Goal: Task Accomplishment & Management: Manage account settings

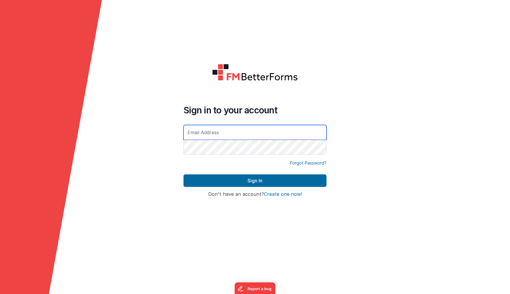
type input "[PERSON_NAME][EMAIL_ADDRESS][DOMAIN_NAME]"
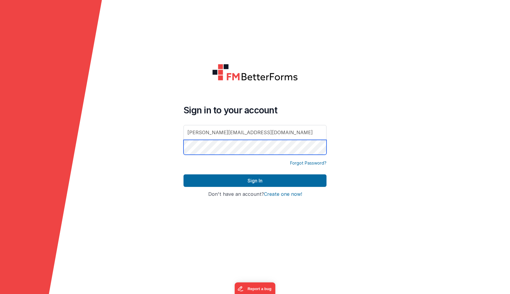
click at [255, 181] on button "Sign In" at bounding box center [254, 180] width 143 height 13
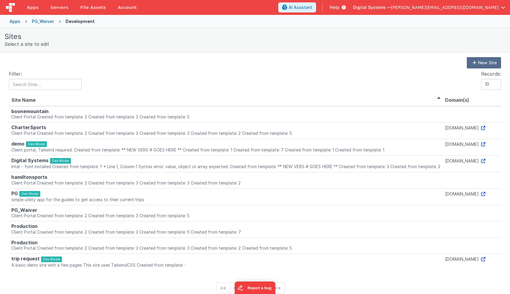
click at [18, 21] on div "Apps" at bounding box center [15, 21] width 11 height 6
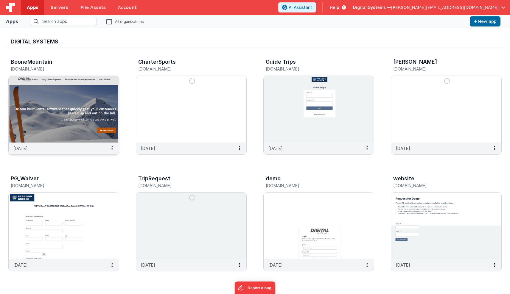
click at [60, 128] on img at bounding box center [64, 109] width 110 height 67
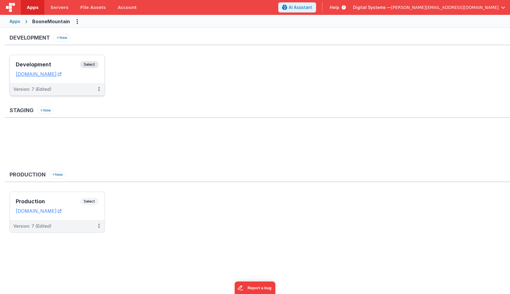
click at [88, 65] on span "Select" at bounding box center [89, 64] width 18 height 7
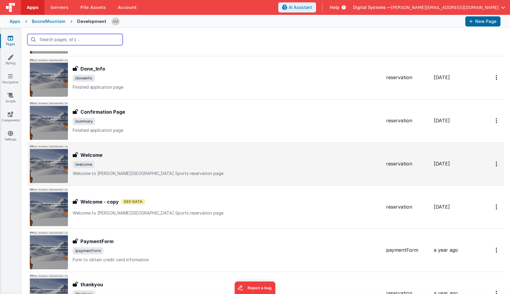
scroll to position [52, 0]
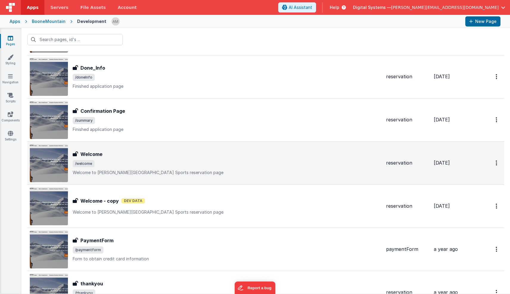
click at [99, 153] on h3 "Welcome" at bounding box center [91, 154] width 22 height 7
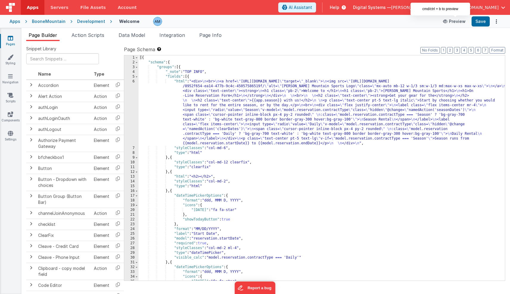
click at [456, 21] on button "Preview" at bounding box center [454, 22] width 30 height 10
click at [87, 22] on div "Development" at bounding box center [91, 21] width 28 height 6
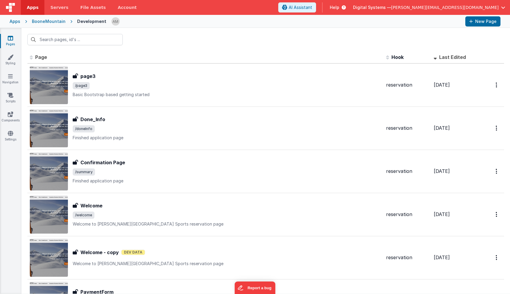
click at [57, 21] on div "BooneMountain" at bounding box center [49, 21] width 34 height 6
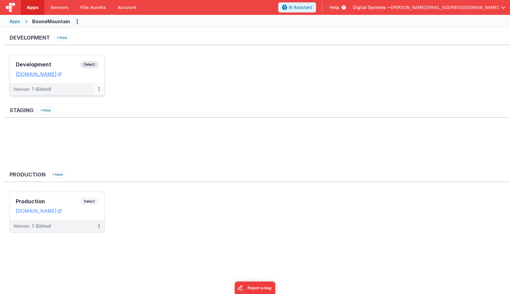
click at [97, 91] on button at bounding box center [98, 89] width 11 height 13
click at [71, 104] on link "Edit" at bounding box center [78, 102] width 52 height 11
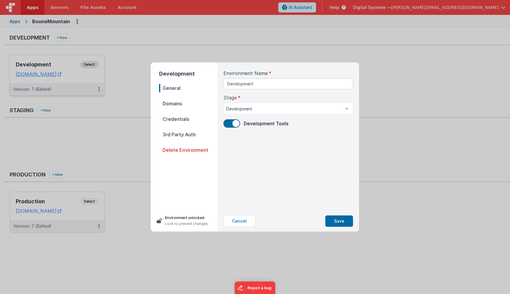
click at [170, 104] on span "Domains" at bounding box center [188, 103] width 58 height 8
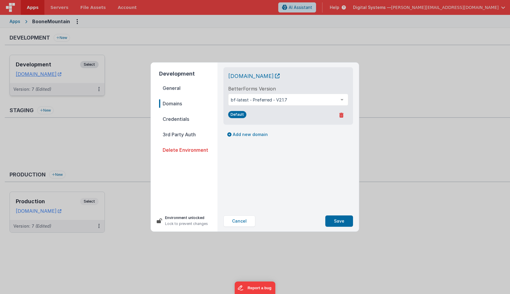
click at [176, 121] on span "Credentials" at bounding box center [188, 119] width 58 height 8
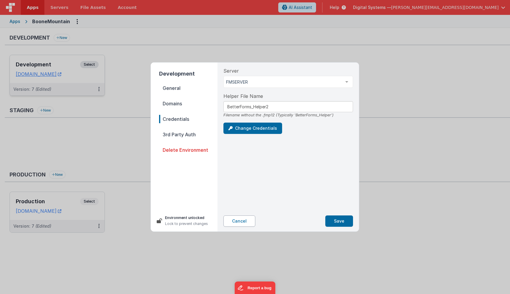
click at [241, 224] on button "Cancel" at bounding box center [239, 221] width 32 height 11
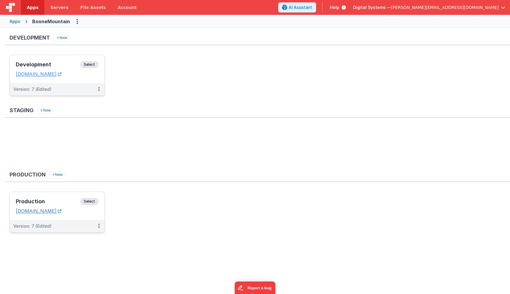
click at [61, 210] on link "[DOMAIN_NAME]" at bounding box center [39, 211] width 46 height 6
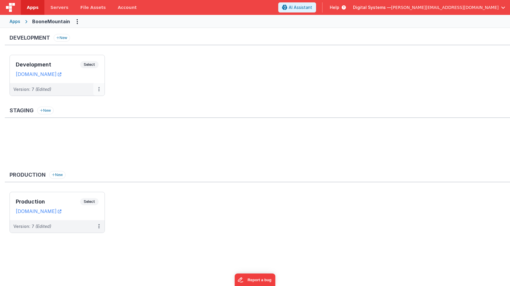
click at [98, 89] on icon at bounding box center [98, 89] width 1 height 0
click at [75, 101] on link "Edit" at bounding box center [78, 102] width 52 height 11
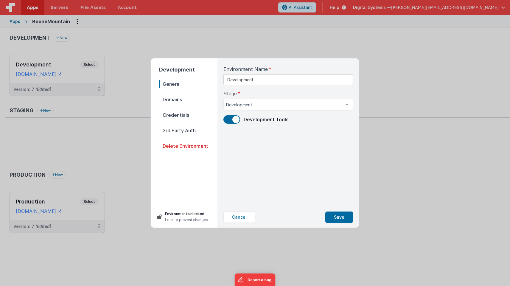
click at [172, 102] on span "Domains" at bounding box center [188, 99] width 58 height 8
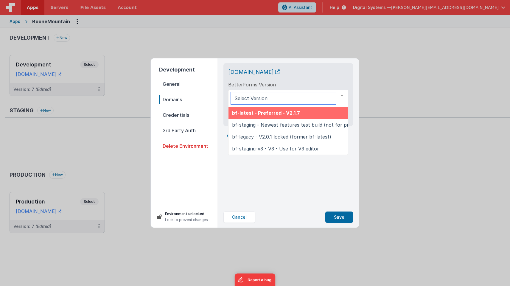
click at [341, 94] on div at bounding box center [342, 95] width 12 height 11
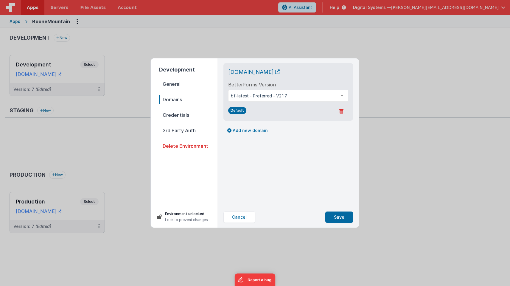
click at [333, 69] on div "[DOMAIN_NAME]" at bounding box center [288, 72] width 120 height 8
click at [177, 114] on span "Credentials" at bounding box center [188, 115] width 58 height 8
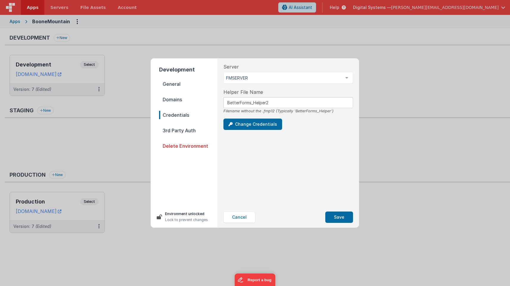
click at [181, 131] on span "3rd Party Auth" at bounding box center [188, 130] width 58 height 8
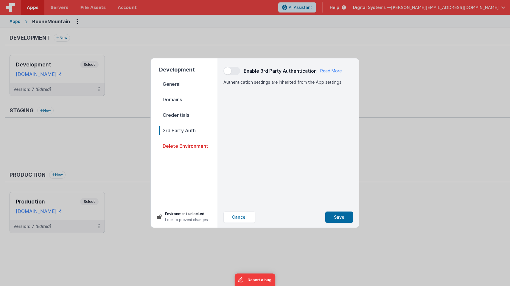
click at [177, 113] on span "Credentials" at bounding box center [188, 115] width 58 height 8
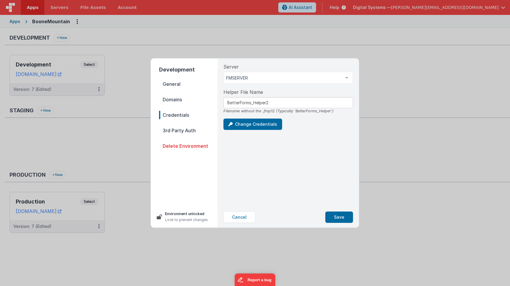
click at [176, 102] on span "Domains" at bounding box center [188, 99] width 58 height 8
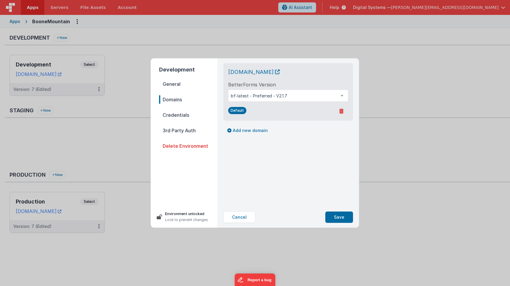
click at [171, 84] on span "General" at bounding box center [188, 84] width 58 height 8
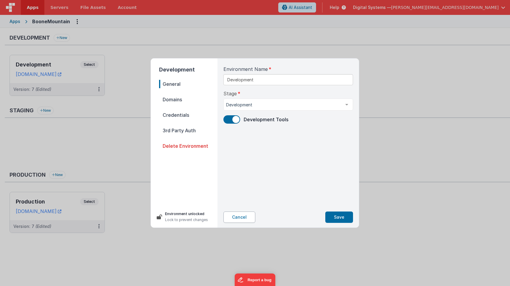
click at [239, 217] on button "Cancel" at bounding box center [239, 216] width 32 height 11
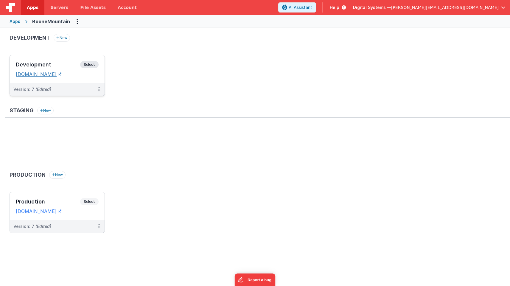
click at [61, 74] on icon at bounding box center [60, 74] width 4 height 0
click at [15, 23] on div "Apps" at bounding box center [15, 21] width 11 height 6
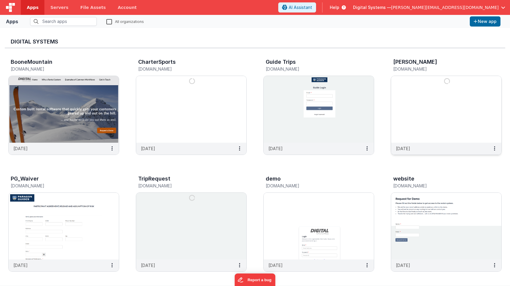
click at [423, 86] on img at bounding box center [446, 109] width 110 height 67
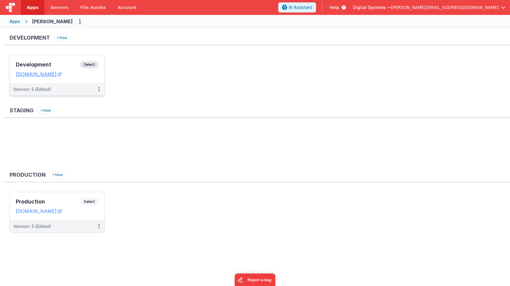
click at [88, 64] on span "Select" at bounding box center [89, 64] width 18 height 7
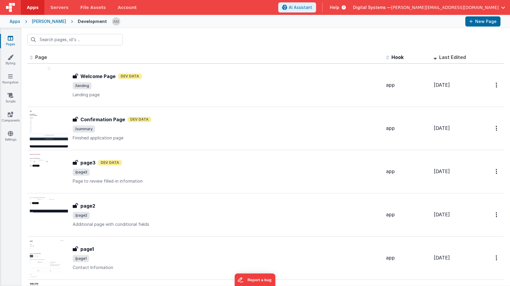
click at [43, 22] on div "[PERSON_NAME]" at bounding box center [49, 21] width 34 height 6
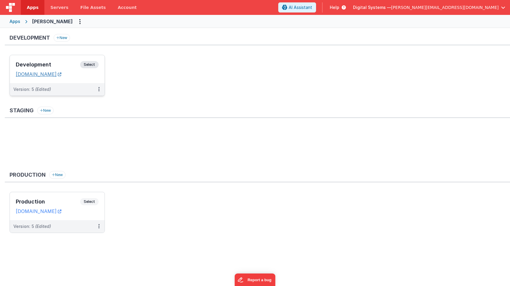
click at [31, 74] on link "[DOMAIN_NAME]" at bounding box center [39, 74] width 46 height 6
click at [79, 21] on icon "Options" at bounding box center [79, 21] width 1 height 0
click at [47, 33] on link "App Settings" at bounding box center [58, 34] width 52 height 11
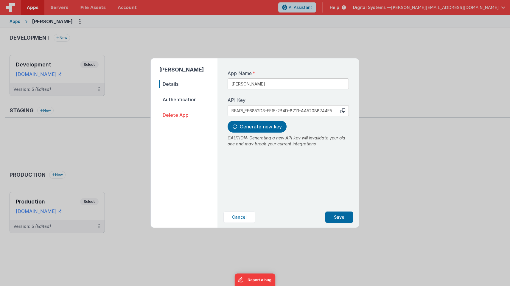
click at [172, 99] on span "Authentication" at bounding box center [188, 99] width 58 height 8
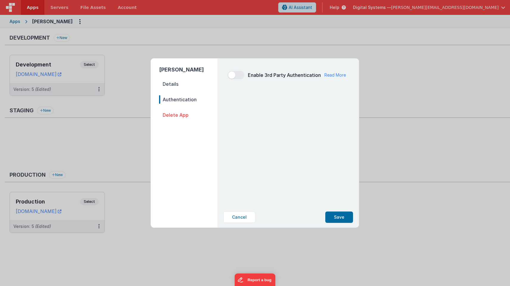
click at [169, 88] on nav "Details Authentication Delete App" at bounding box center [188, 151] width 58 height 143
click at [168, 84] on span "Details" at bounding box center [188, 84] width 58 height 8
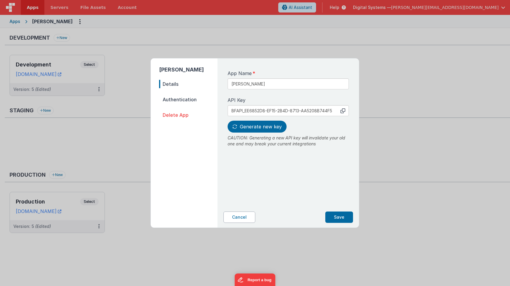
click at [235, 215] on button "Cancel" at bounding box center [239, 216] width 32 height 11
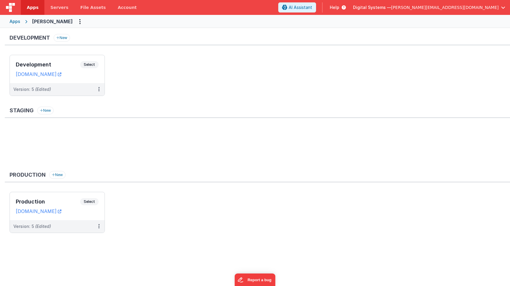
click at [17, 21] on div "Apps" at bounding box center [15, 21] width 11 height 6
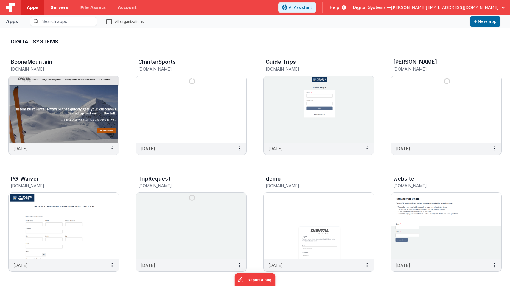
click at [56, 8] on span "Servers" at bounding box center [59, 7] width 18 height 6
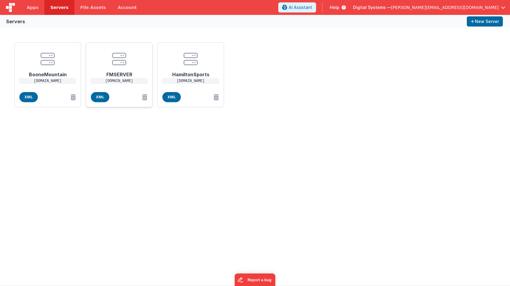
click at [119, 71] on h1 "FMSERVER" at bounding box center [119, 72] width 48 height 12
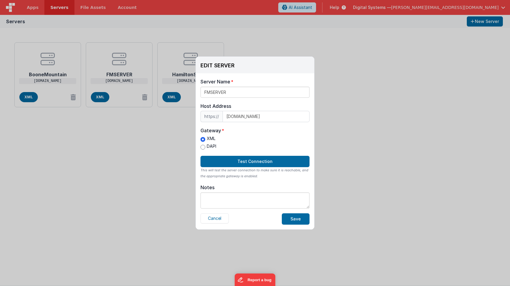
click at [216, 224] on div "Cancel Save" at bounding box center [254, 218] width 109 height 11
click at [215, 222] on button "Cancel" at bounding box center [214, 218] width 28 height 10
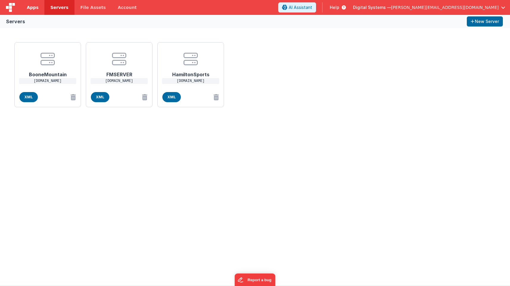
click at [34, 8] on span "Apps" at bounding box center [33, 7] width 12 height 6
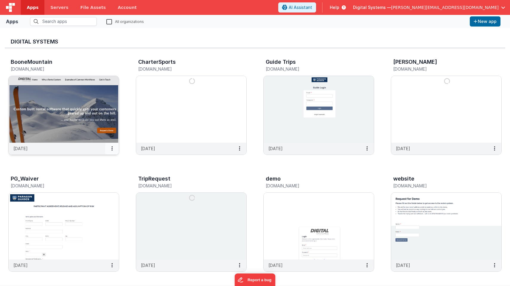
click at [112, 148] on icon at bounding box center [111, 148] width 1 height 0
click at [102, 158] on link "Settings" at bounding box center [98, 160] width 41 height 11
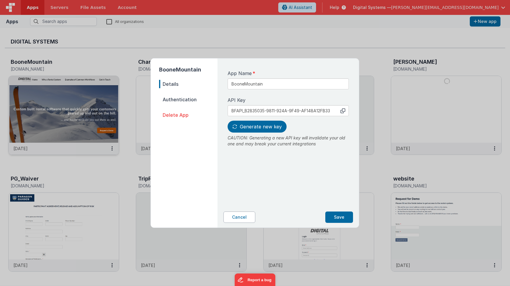
click at [229, 213] on button "Cancel" at bounding box center [239, 216] width 32 height 11
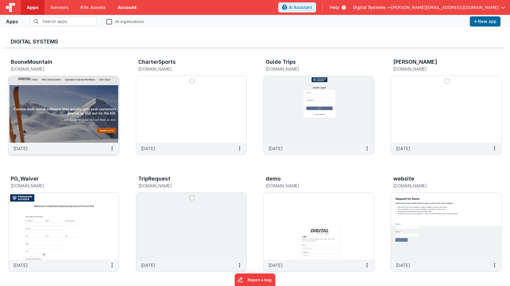
click at [113, 10] on link "Account" at bounding box center [127, 7] width 31 height 15
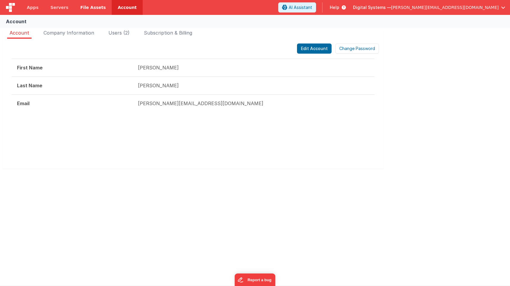
click at [92, 9] on span "File Assets" at bounding box center [93, 7] width 26 height 6
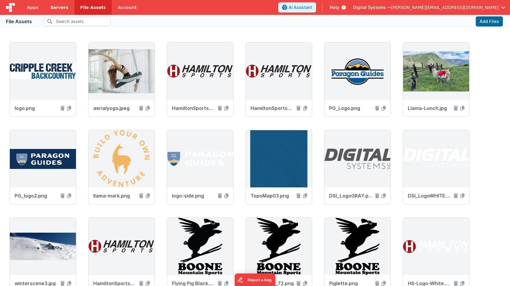
click at [54, 8] on span "Servers" at bounding box center [59, 7] width 18 height 6
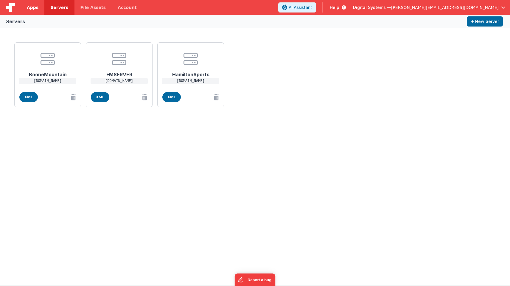
click at [36, 8] on span "Apps" at bounding box center [33, 7] width 12 height 6
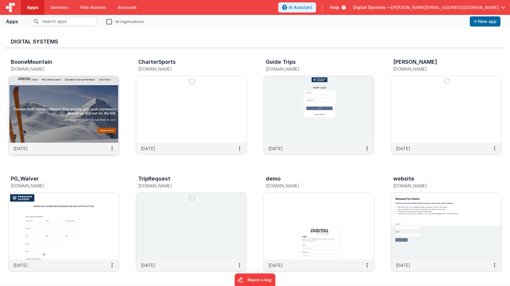
click at [65, 109] on img at bounding box center [64, 109] width 110 height 67
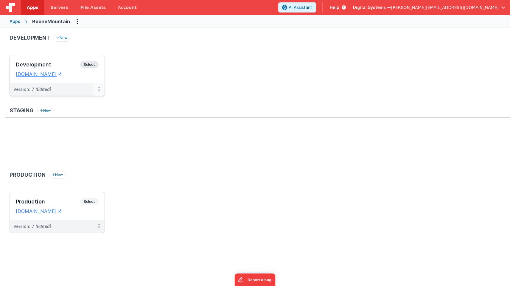
click at [100, 91] on button at bounding box center [98, 89] width 11 height 13
click at [86, 112] on span "Open Helper" at bounding box center [77, 113] width 26 height 5
click at [13, 22] on div at bounding box center [255, 143] width 510 height 286
click at [13, 22] on div "Apps" at bounding box center [15, 21] width 11 height 6
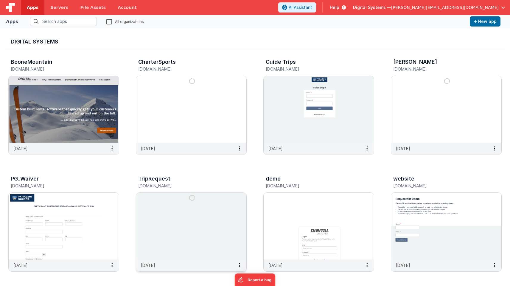
click at [158, 231] on img at bounding box center [191, 226] width 110 height 67
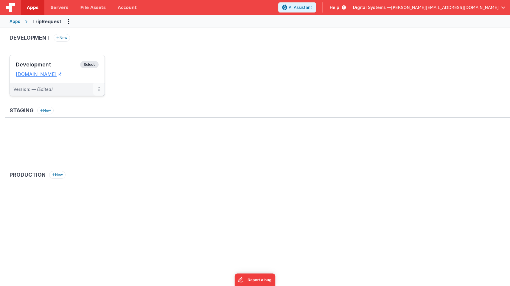
click at [98, 89] on icon at bounding box center [98, 89] width 1 height 0
click at [87, 113] on span "Open Helper" at bounding box center [77, 113] width 26 height 5
click at [157, 56] on div at bounding box center [255, 143] width 510 height 286
click at [99, 89] on icon at bounding box center [98, 89] width 1 height 0
click at [85, 105] on link "Edit" at bounding box center [78, 102] width 52 height 11
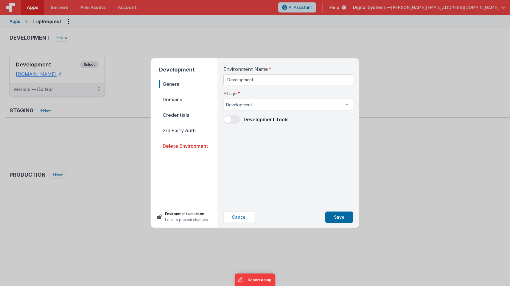
click at [175, 98] on span "Domains" at bounding box center [188, 99] width 58 height 8
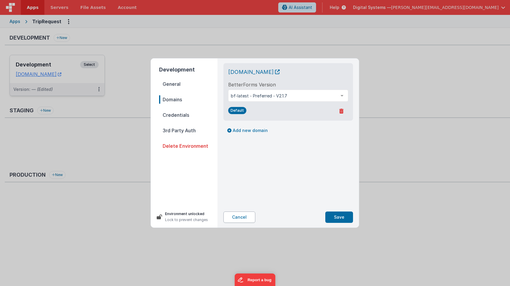
click at [238, 216] on button "Cancel" at bounding box center [239, 216] width 32 height 11
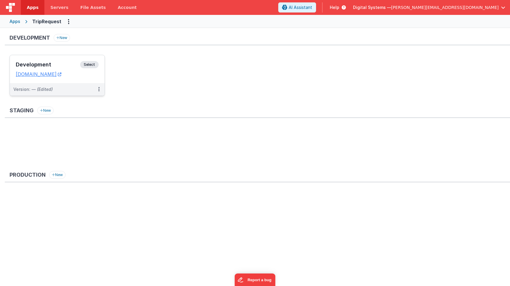
click at [13, 23] on div "Apps" at bounding box center [15, 21] width 11 height 6
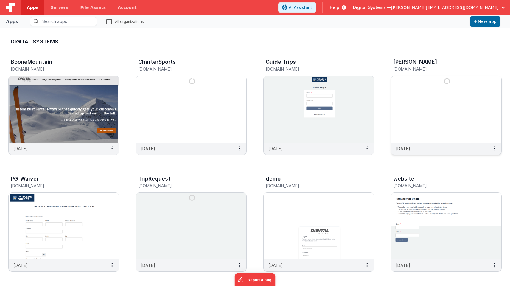
click at [456, 90] on img at bounding box center [446, 109] width 110 height 67
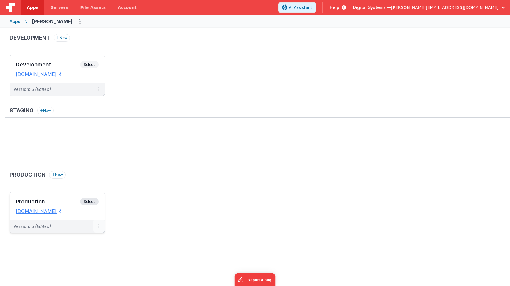
click at [100, 228] on button at bounding box center [98, 226] width 11 height 13
click at [86, 237] on link "Edit" at bounding box center [78, 239] width 52 height 11
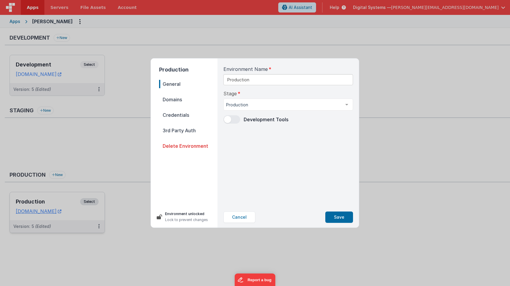
click at [169, 97] on span "Domains" at bounding box center [188, 99] width 58 height 8
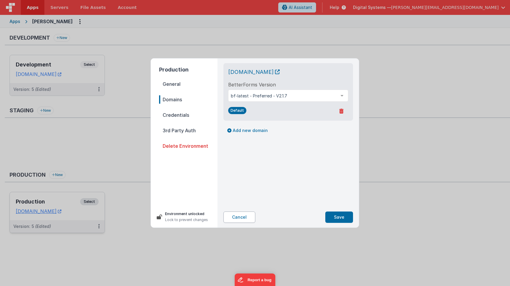
click at [237, 218] on button "Cancel" at bounding box center [239, 216] width 32 height 11
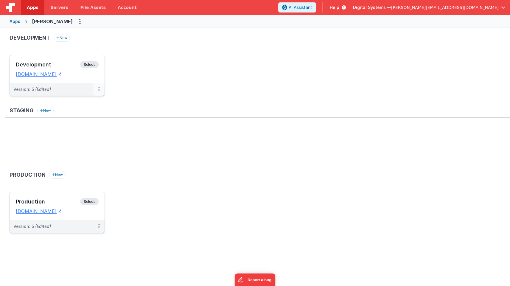
click at [98, 89] on icon at bounding box center [98, 89] width 1 height 0
click at [86, 100] on link "Edit" at bounding box center [78, 102] width 52 height 11
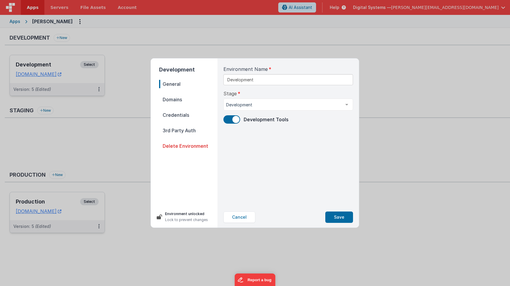
click at [174, 102] on span "Domains" at bounding box center [188, 99] width 58 height 8
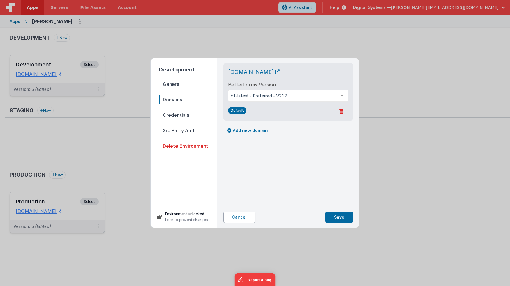
click at [245, 215] on button "Cancel" at bounding box center [239, 216] width 32 height 11
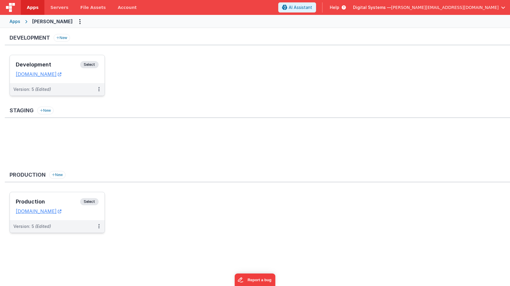
click at [13, 20] on div "Apps" at bounding box center [15, 21] width 11 height 6
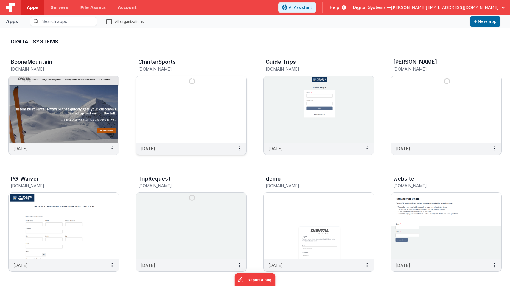
click at [196, 126] on img at bounding box center [191, 109] width 110 height 67
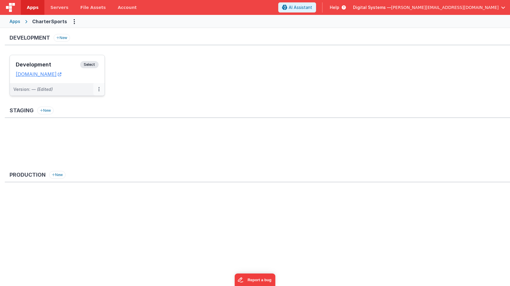
click at [101, 88] on button at bounding box center [98, 89] width 11 height 13
click at [79, 105] on link "Edit" at bounding box center [78, 102] width 52 height 11
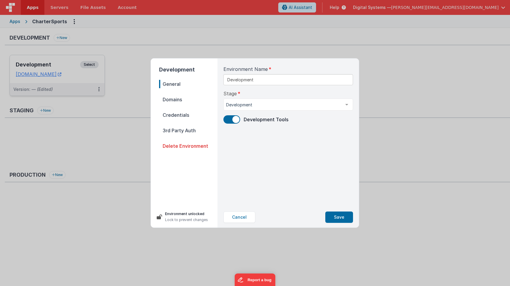
click at [176, 102] on span "Domains" at bounding box center [188, 99] width 58 height 8
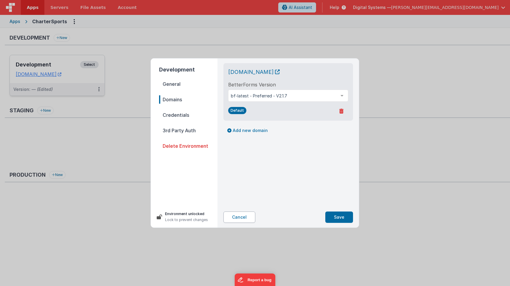
click at [239, 218] on button "Cancel" at bounding box center [239, 216] width 32 height 11
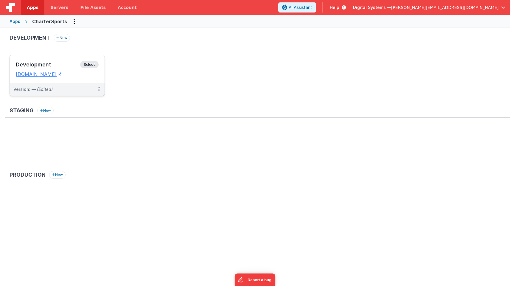
click at [17, 21] on div "Apps" at bounding box center [15, 21] width 11 height 6
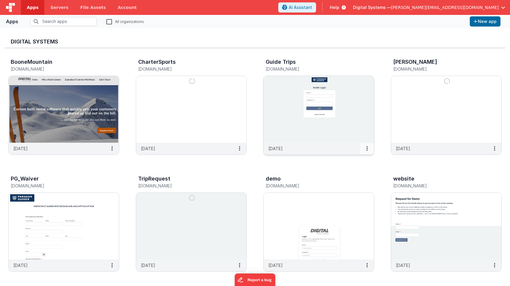
click at [367, 149] on icon at bounding box center [366, 148] width 1 height 0
click at [348, 127] on div at bounding box center [255, 143] width 510 height 286
click at [348, 127] on img at bounding box center [319, 109] width 110 height 67
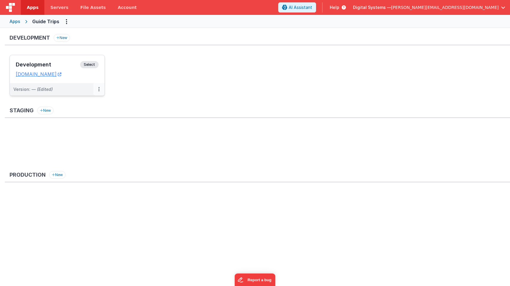
click at [100, 88] on button at bounding box center [98, 89] width 11 height 13
click at [87, 104] on link "Edit" at bounding box center [78, 102] width 52 height 11
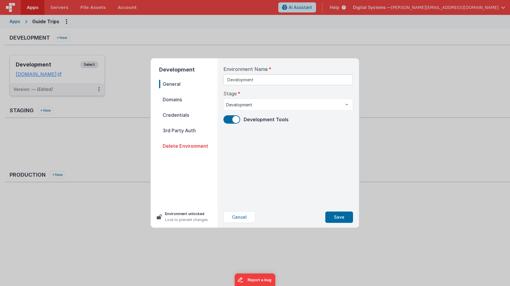
click at [173, 99] on span "Domains" at bounding box center [188, 99] width 58 height 8
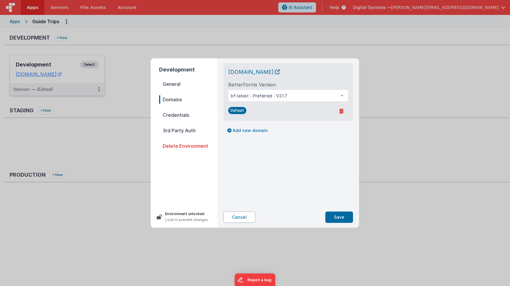
click at [237, 215] on button "Cancel" at bounding box center [239, 216] width 32 height 11
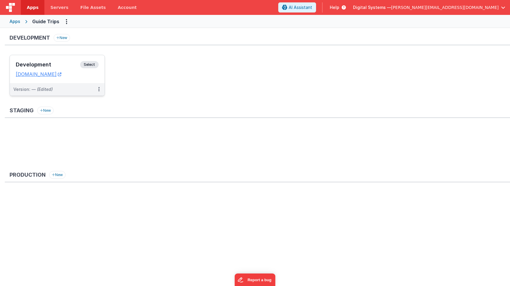
click at [15, 21] on div "Apps" at bounding box center [15, 21] width 11 height 6
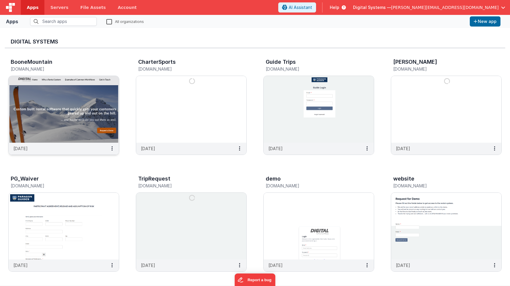
click at [76, 119] on img at bounding box center [64, 109] width 110 height 67
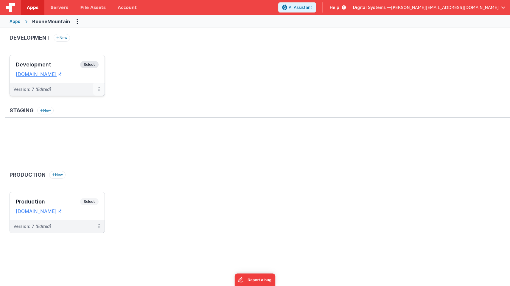
click at [99, 89] on icon at bounding box center [98, 89] width 1 height 0
click at [79, 102] on link "Edit" at bounding box center [78, 102] width 52 height 11
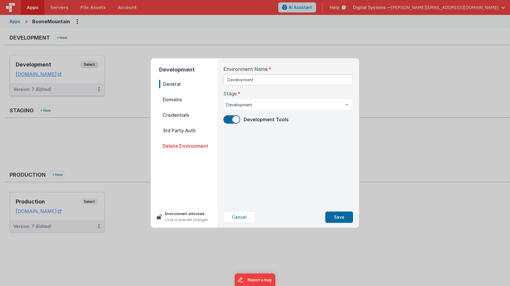
click at [167, 99] on span "Domains" at bounding box center [188, 99] width 58 height 8
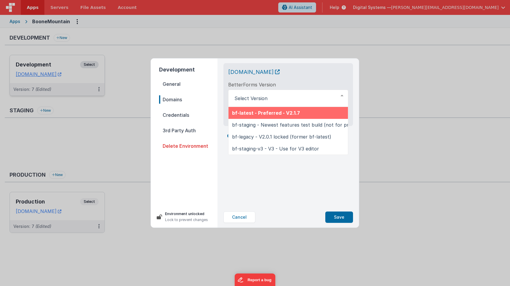
click at [280, 77] on div "[DOMAIN_NAME] BetterForms Version bf-latest - Preferred - V2.1.7 bf-staging - N…" at bounding box center [288, 94] width 120 height 53
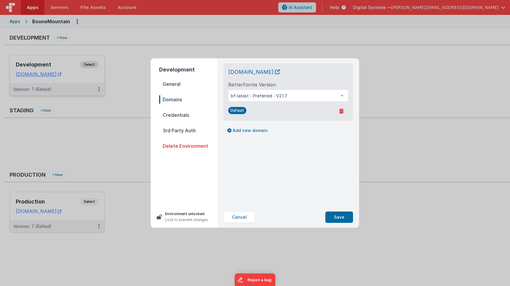
click at [174, 114] on span "Credentials" at bounding box center [188, 115] width 58 height 8
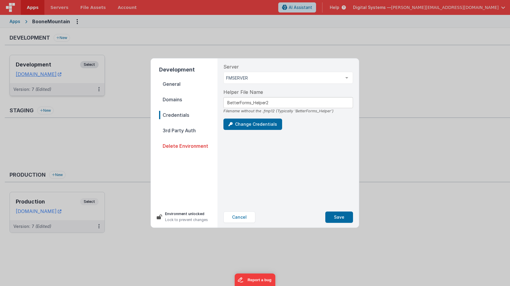
click at [172, 102] on span "Domains" at bounding box center [188, 99] width 58 height 8
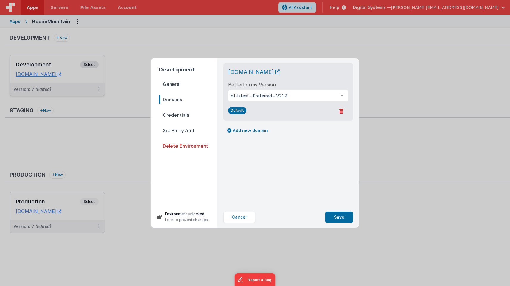
click at [172, 130] on span "3rd Party Auth" at bounding box center [188, 130] width 58 height 8
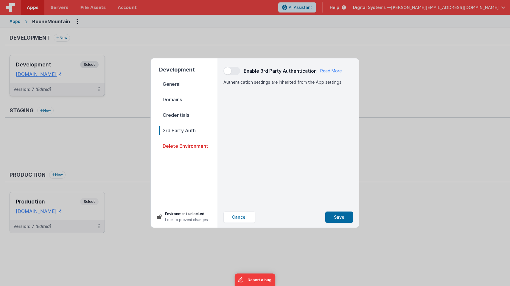
click at [169, 116] on span "Credentials" at bounding box center [188, 115] width 58 height 8
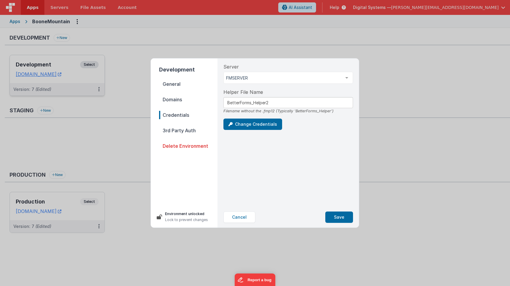
click at [170, 100] on span "Domains" at bounding box center [188, 99] width 58 height 8
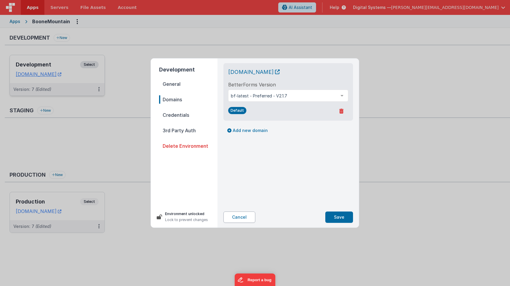
click at [249, 217] on button "Cancel" at bounding box center [239, 216] width 32 height 11
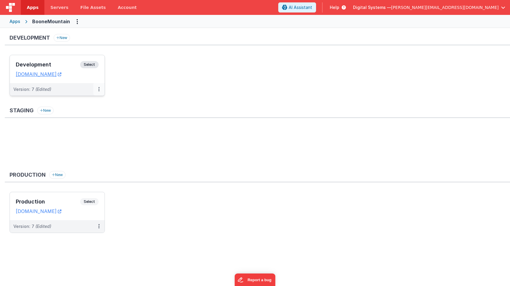
click at [100, 91] on button at bounding box center [98, 89] width 11 height 13
click at [74, 104] on link "Edit" at bounding box center [78, 102] width 52 height 11
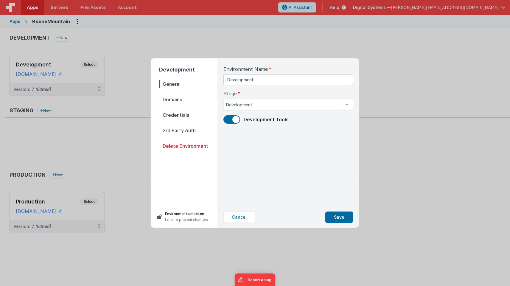
click at [173, 99] on span "Domains" at bounding box center [188, 99] width 58 height 8
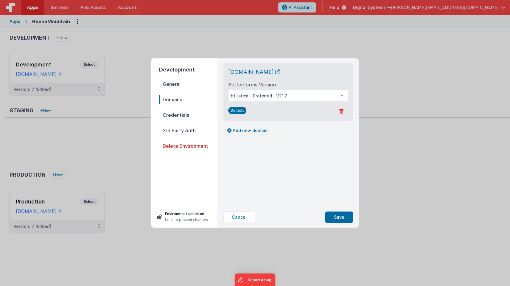
click at [267, 88] on label "BetterForms Version" at bounding box center [252, 84] width 48 height 7
click at [253, 128] on button "Add new domain" at bounding box center [247, 130] width 48 height 10
select select "[DOMAIN_NAME]"
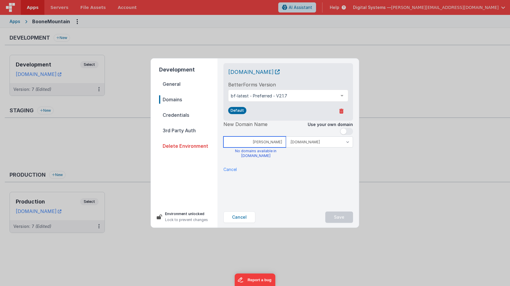
type input "[PERSON_NAME]"
select select "[DOMAIN_NAME]"
click at [282, 143] on input "[PERSON_NAME]" at bounding box center [254, 141] width 63 height 11
type input "booneskirentals"
click at [322, 186] on div "[DOMAIN_NAME] BetterForms Version bf-latest - Preferred - V2.1.7 bf-latest - Pr…" at bounding box center [288, 132] width 139 height 148
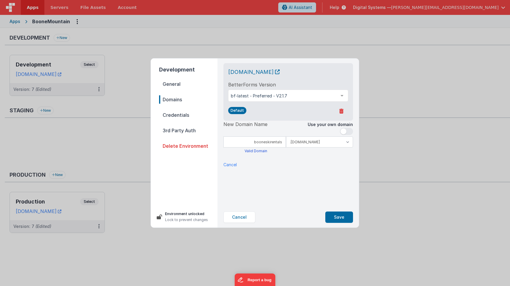
click at [347, 129] on span at bounding box center [346, 131] width 13 height 7
click at [326, 138] on input at bounding box center [288, 141] width 130 height 11
type input "[DOMAIN_NAME]"
click at [311, 176] on p "Additional configuration required. Learn More" at bounding box center [288, 174] width 130 height 6
click at [344, 173] on link "Learn More" at bounding box center [339, 174] width 27 height 5
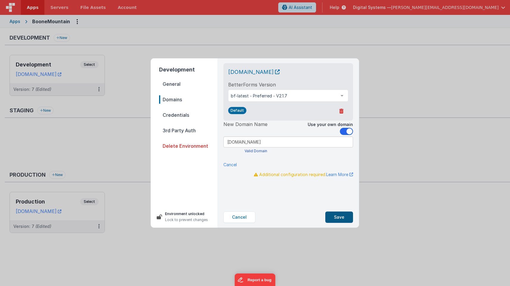
click at [343, 219] on button "Save" at bounding box center [339, 216] width 28 height 11
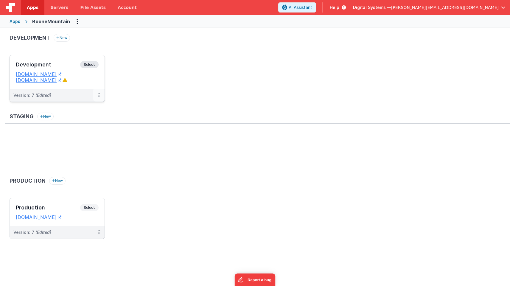
click at [99, 95] on icon at bounding box center [98, 95] width 1 height 0
click at [83, 109] on link "Edit" at bounding box center [78, 108] width 52 height 11
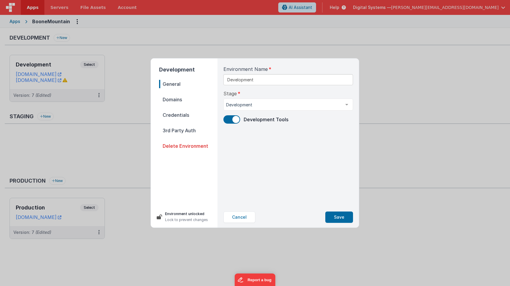
click at [180, 100] on span "Domains" at bounding box center [188, 99] width 58 height 8
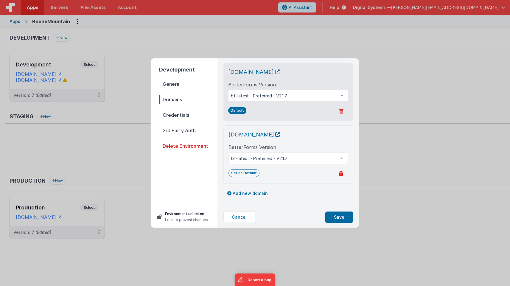
click at [342, 111] on icon at bounding box center [341, 111] width 4 height 5
click at [340, 113] on button "No" at bounding box center [340, 111] width 16 height 10
click at [242, 173] on button "Set as Default" at bounding box center [243, 173] width 31 height 8
click at [344, 219] on button "Save" at bounding box center [339, 216] width 28 height 11
